Goal: Complete application form

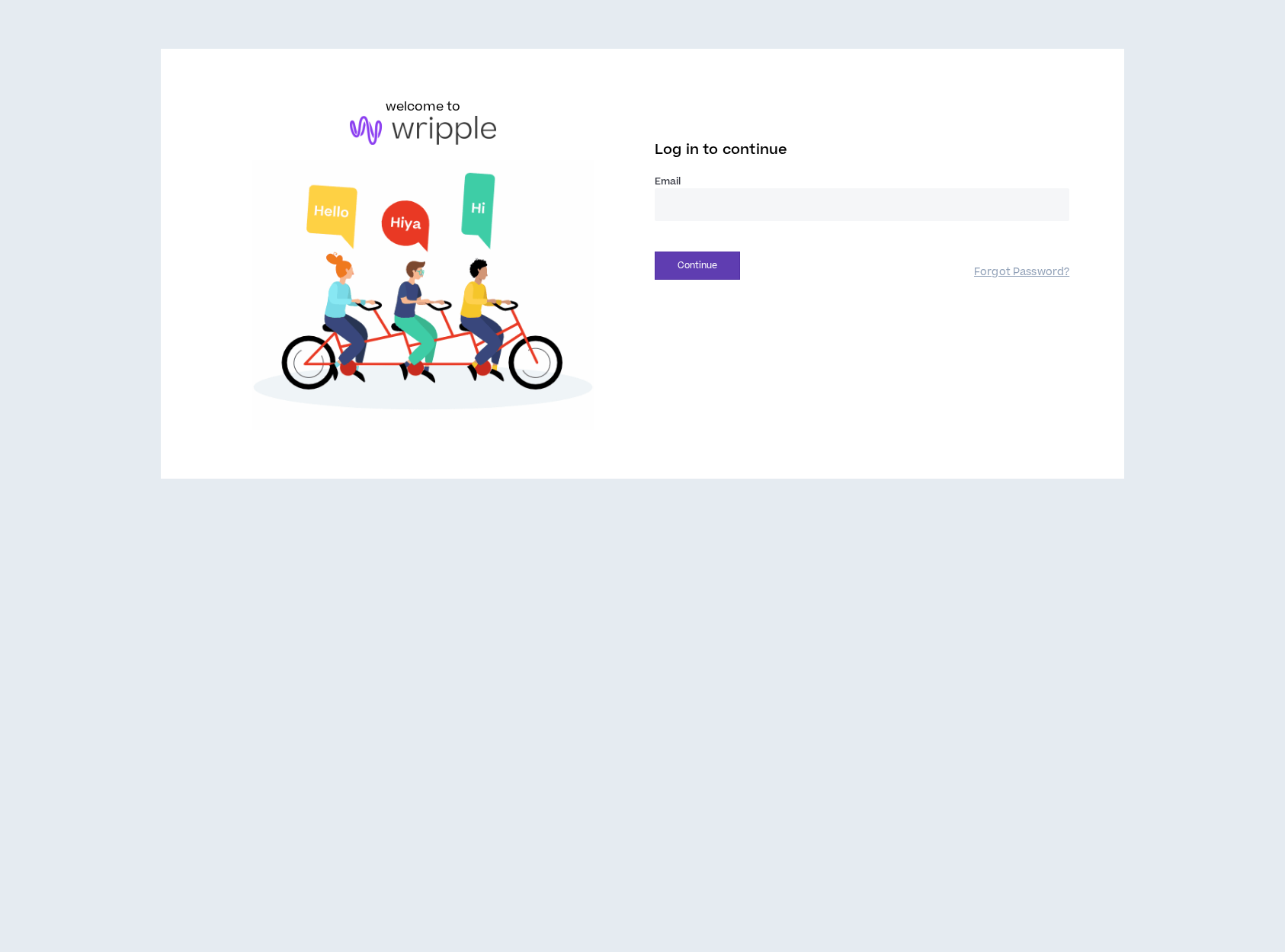
click at [689, 211] on input "email" at bounding box center [861, 204] width 414 height 33
type input "**********"
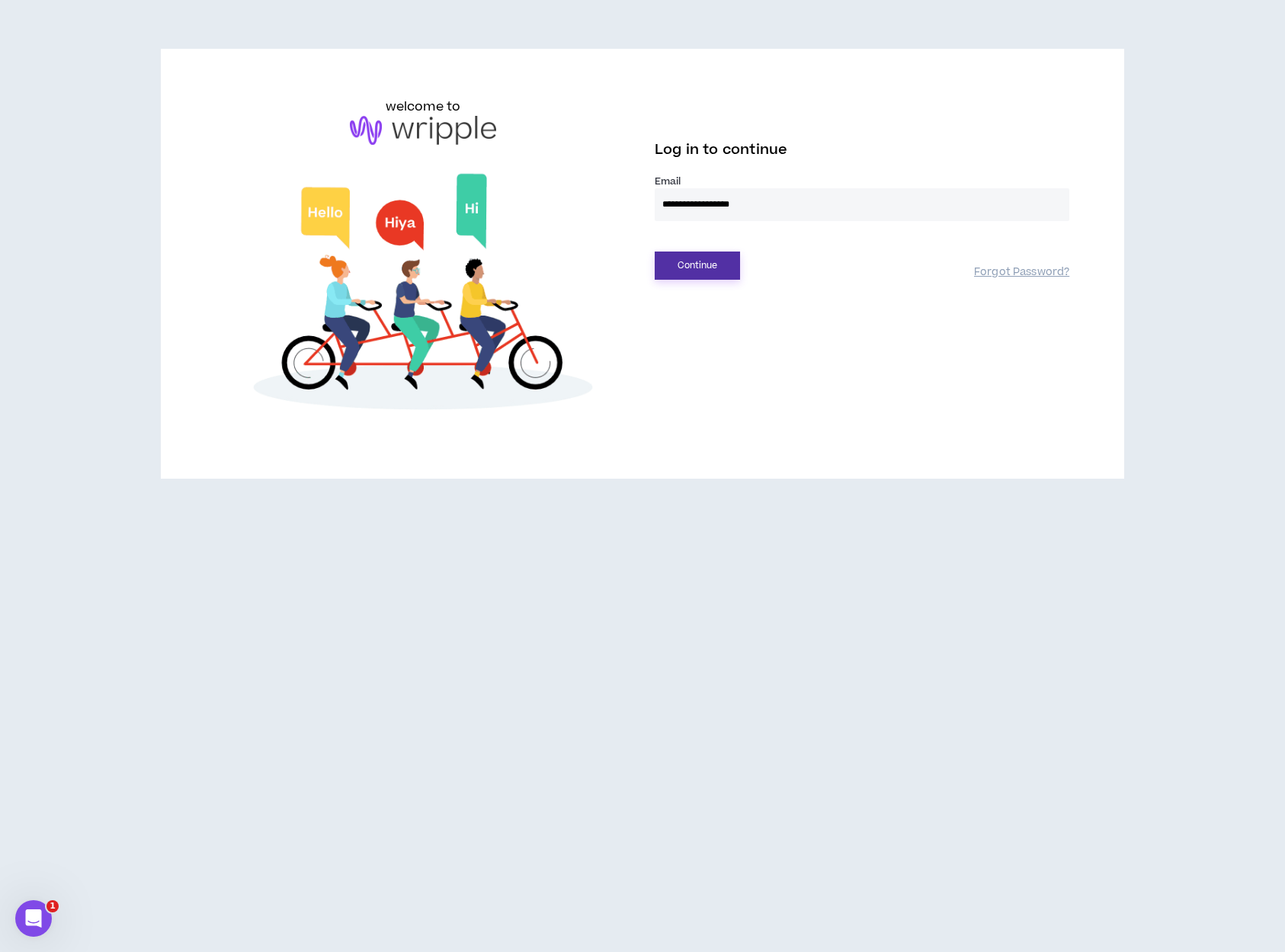
click at [701, 265] on button "Continue" at bounding box center [697, 266] width 85 height 28
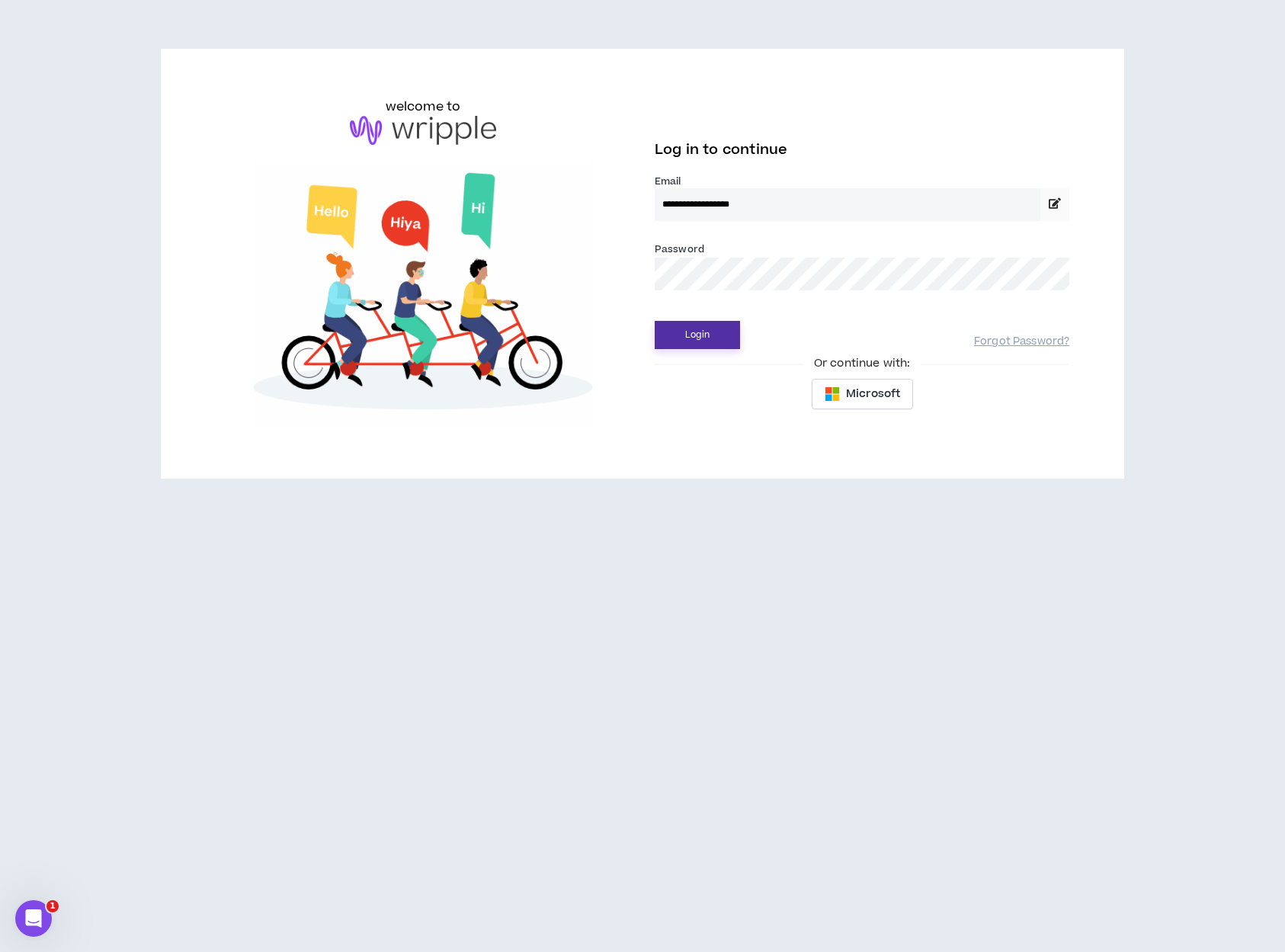
click at [703, 340] on button "Login" at bounding box center [697, 335] width 85 height 28
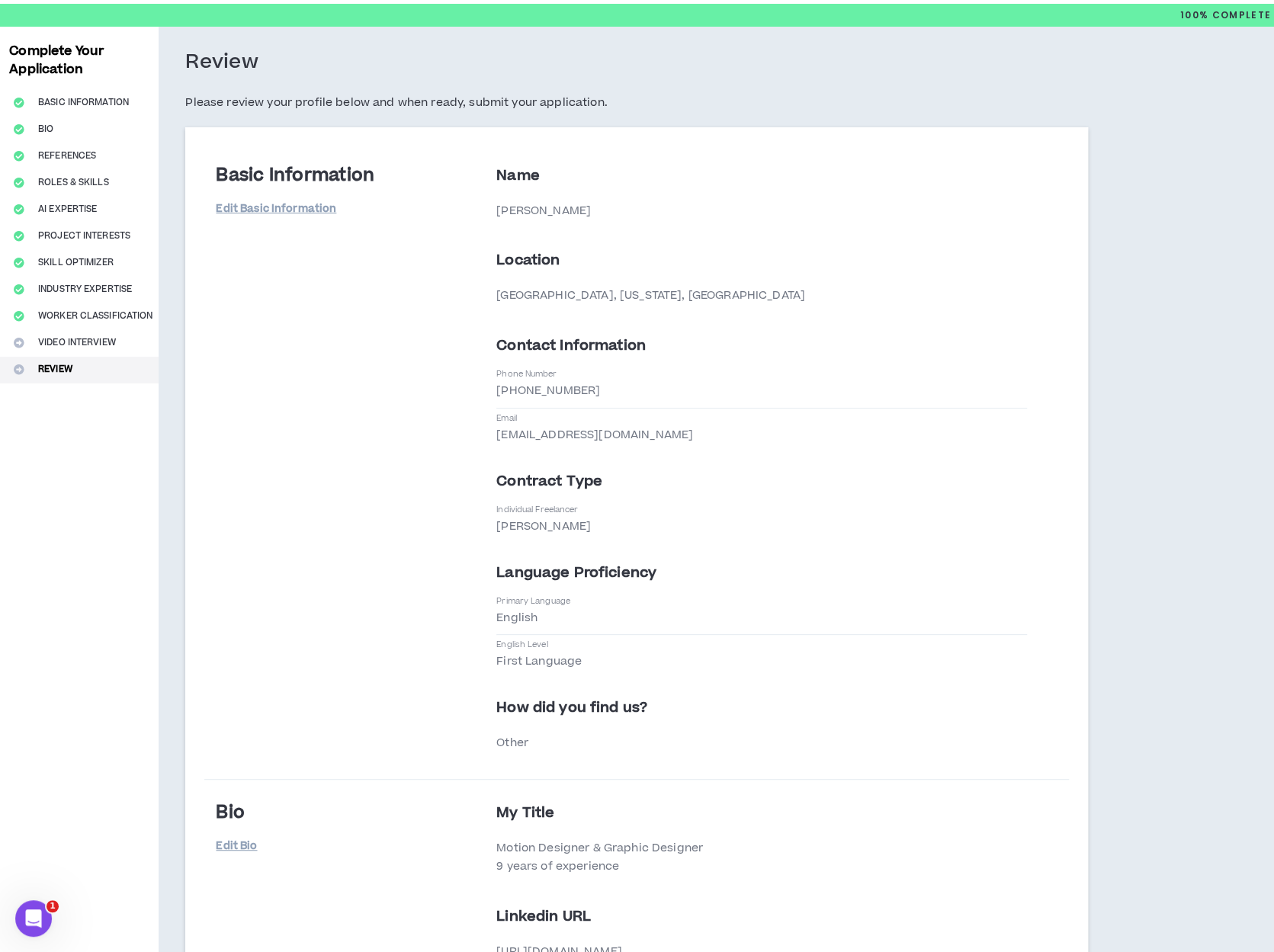
scroll to position [76, 0]
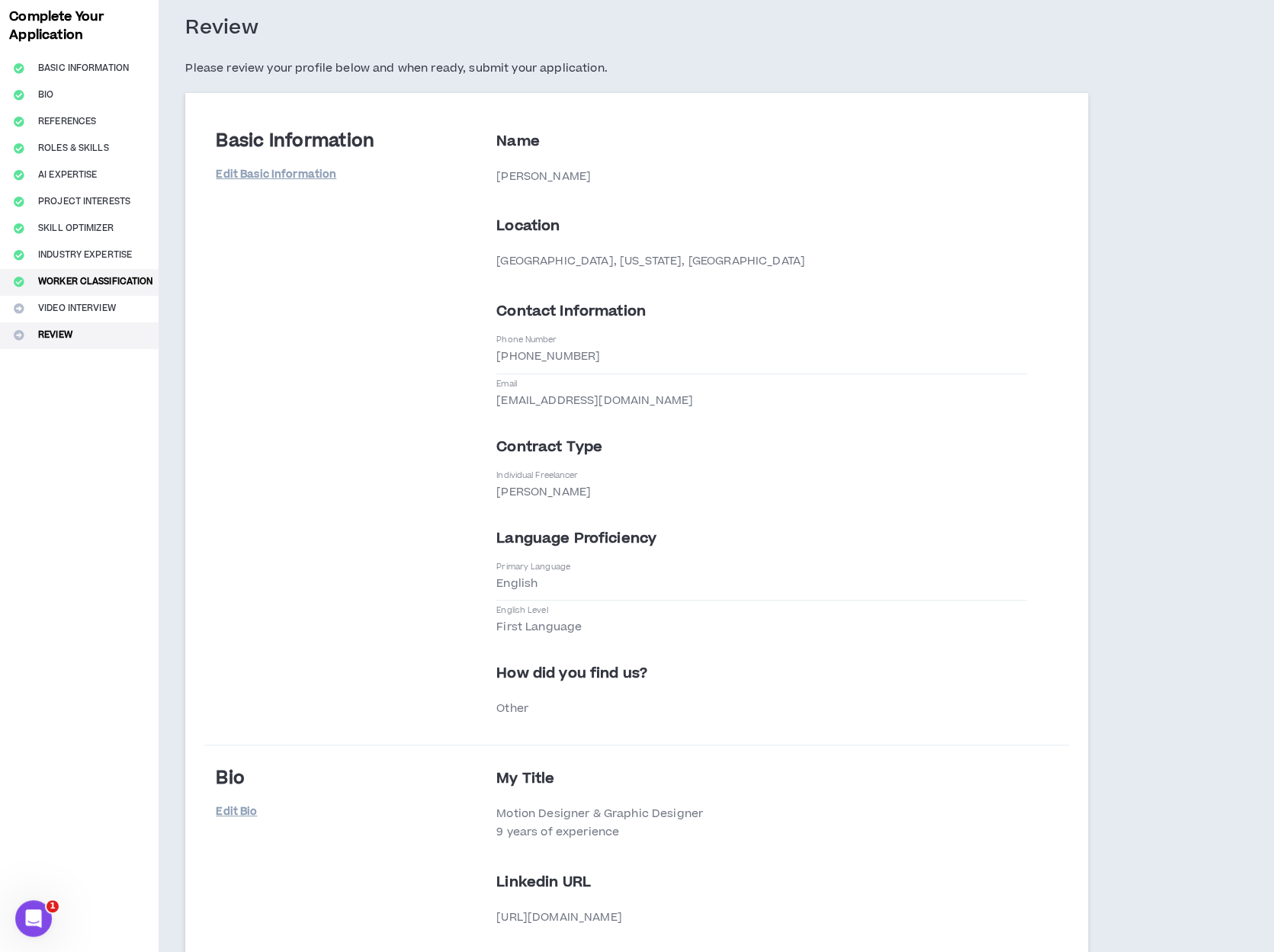
click at [113, 292] on button "Worker Classification" at bounding box center [79, 282] width 158 height 27
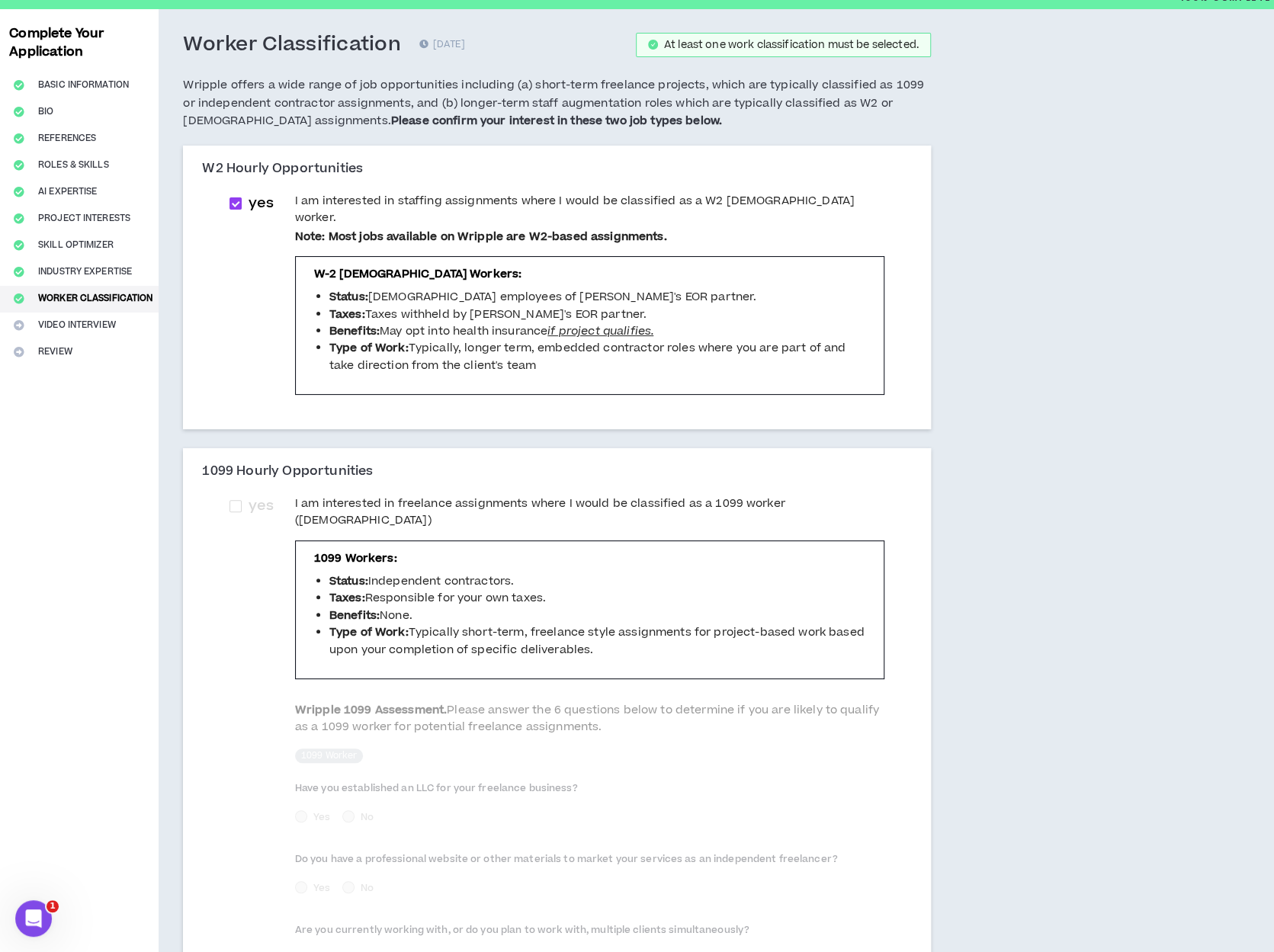
scroll to position [153, 0]
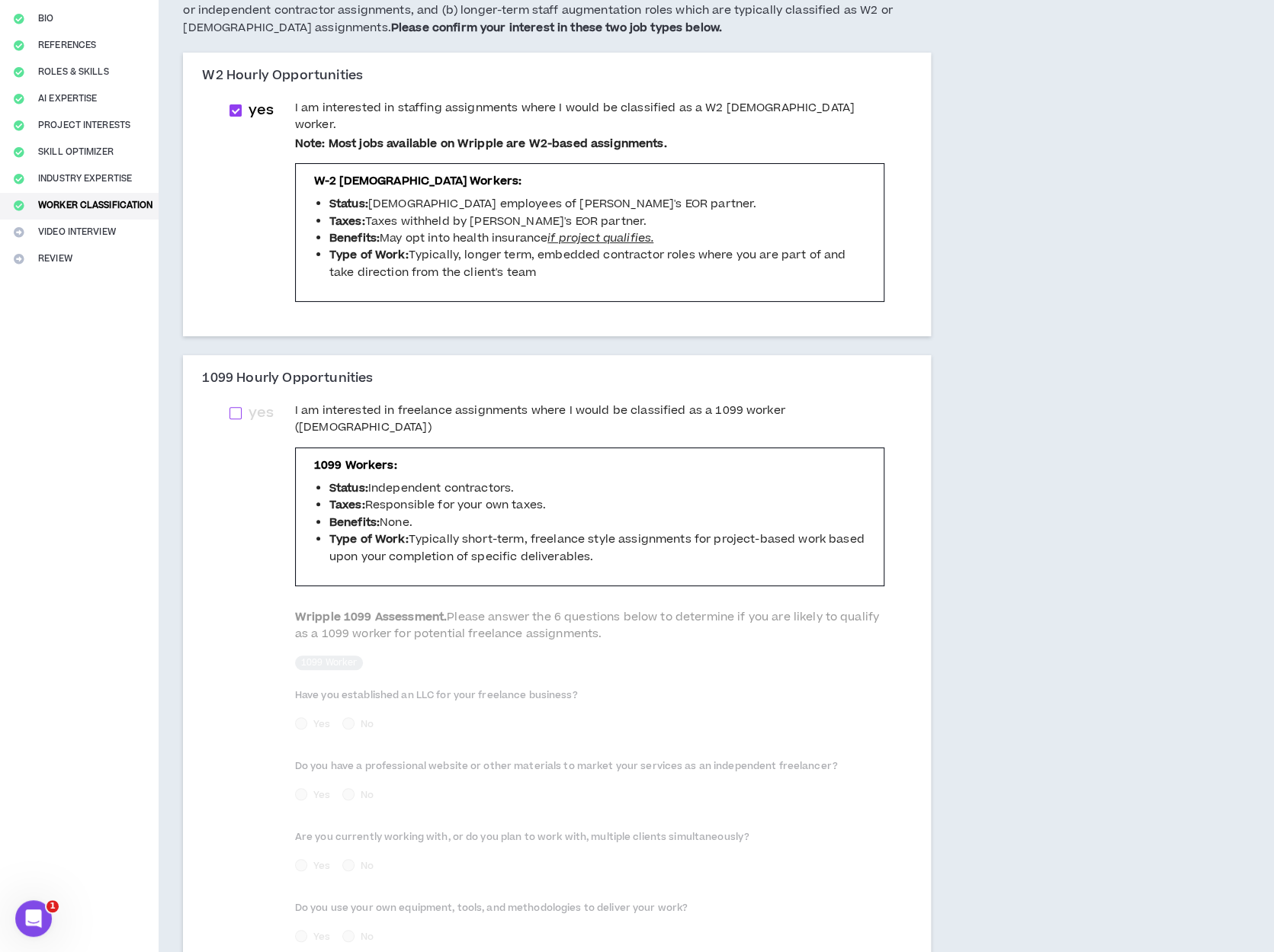
click at [235, 405] on label "yes" at bounding box center [254, 413] width 49 height 21
checkbox input "****"
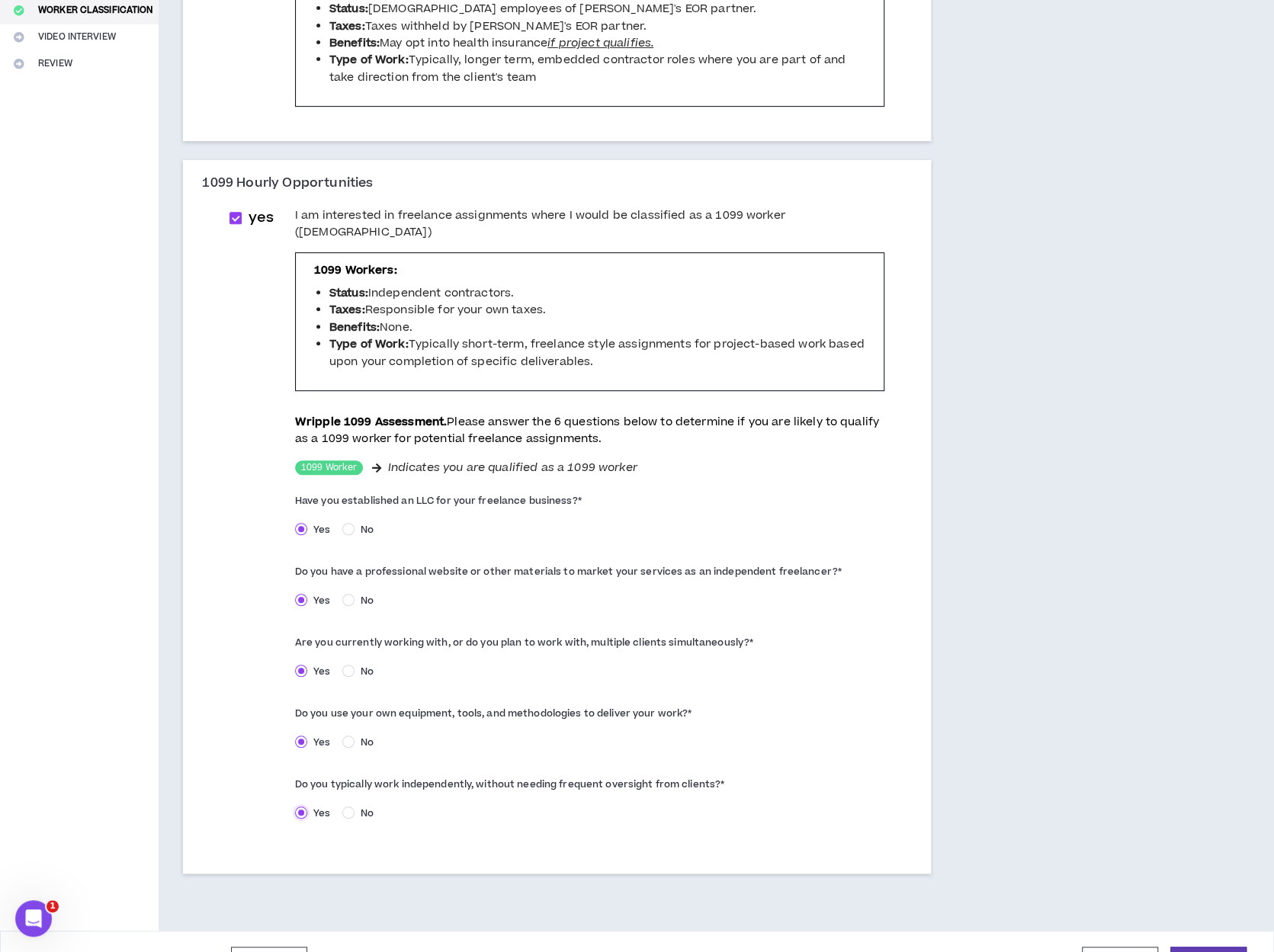
scroll to position [368, 0]
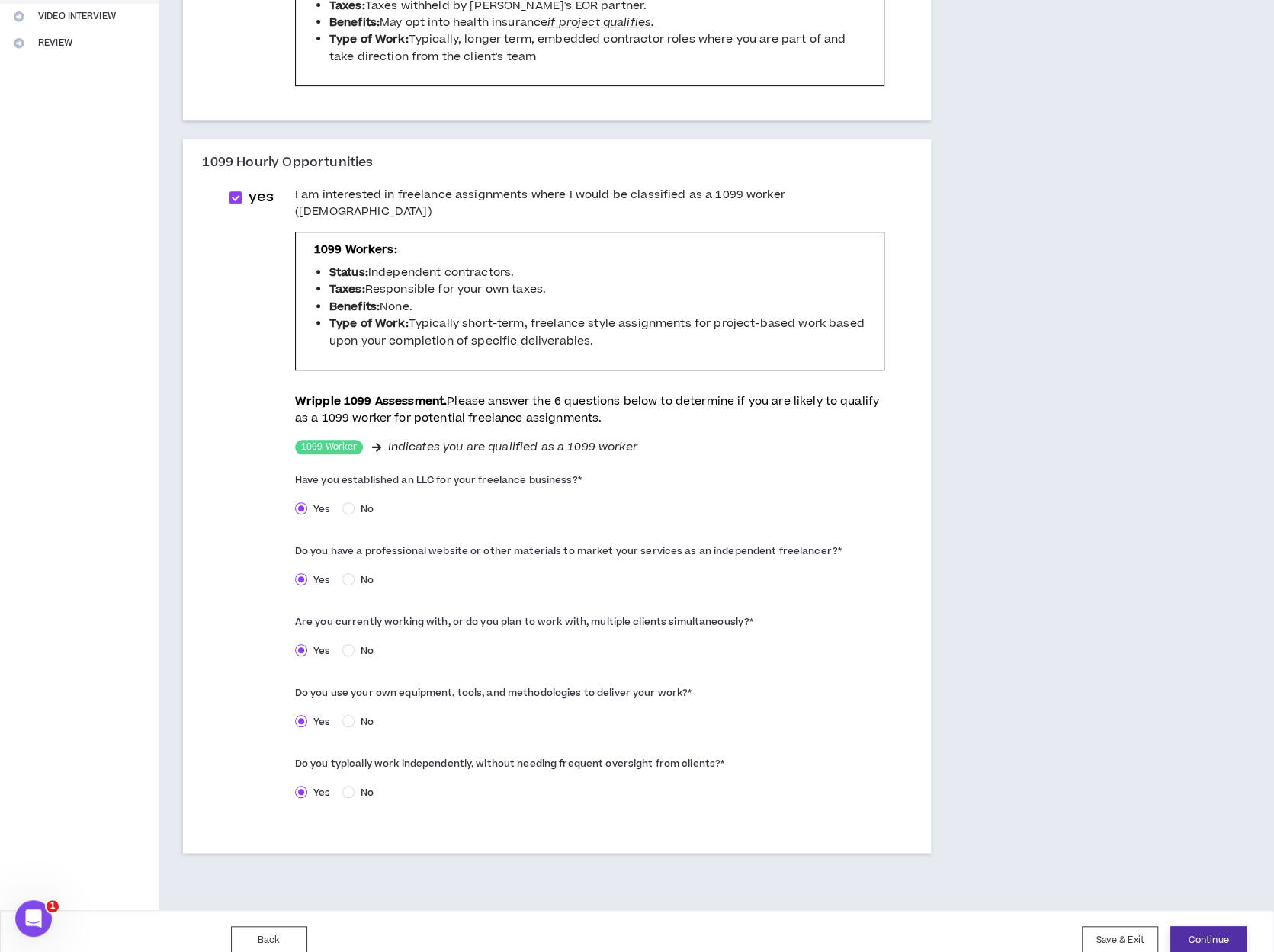
click at [1202, 926] on button "Continue" at bounding box center [1208, 940] width 76 height 28
